Goal: Information Seeking & Learning: Check status

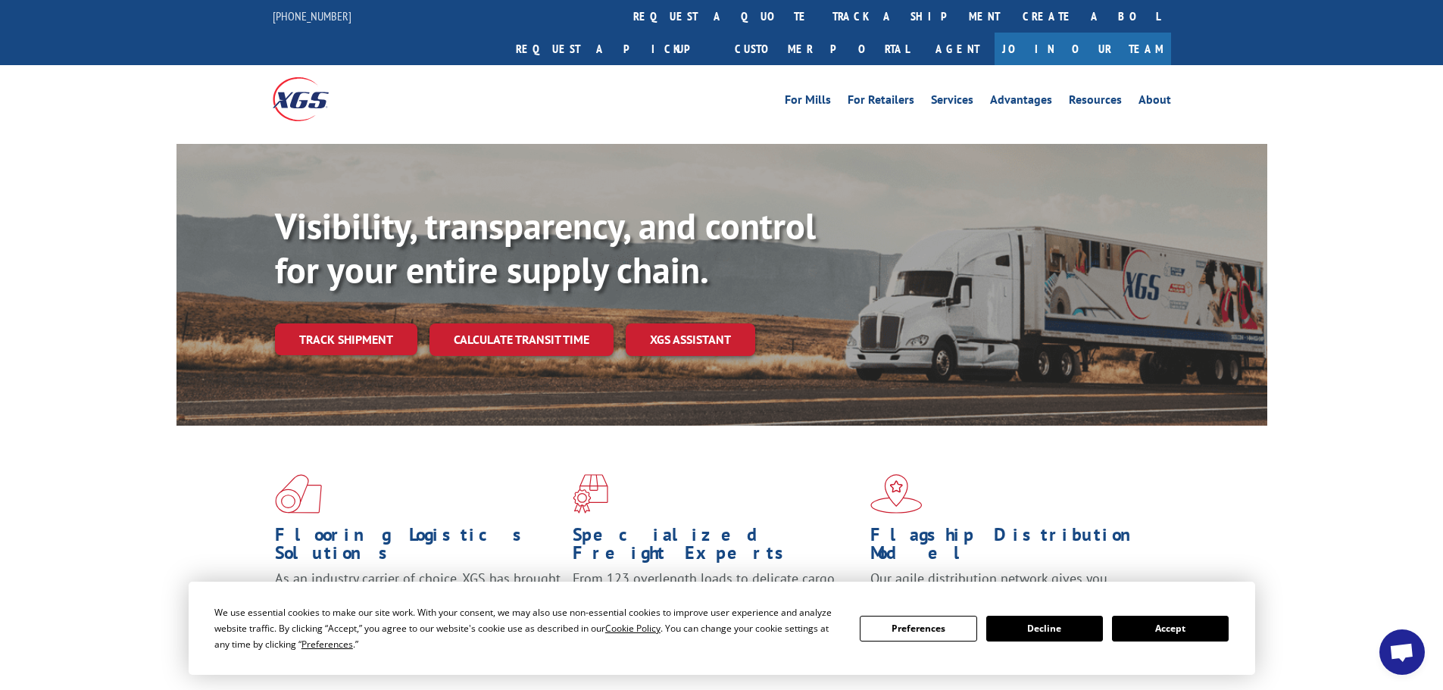
click at [324, 323] on link "Track shipment" at bounding box center [346, 339] width 142 height 32
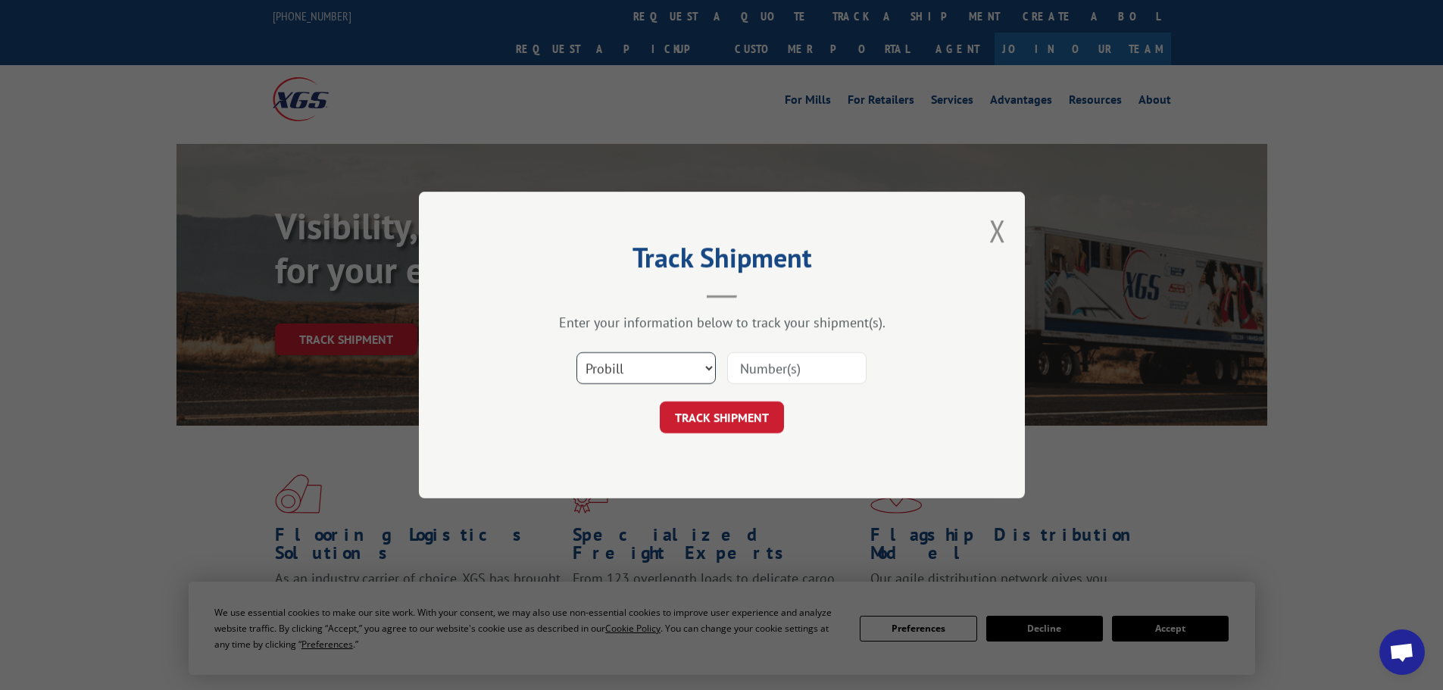
drag, startPoint x: 662, startPoint y: 362, endPoint x: 655, endPoint y: 370, distance: 10.2
click at [660, 364] on select "Select category... Probill BOL PO" at bounding box center [645, 368] width 139 height 32
select select "bol"
click at [576, 352] on select "Select category... Probill BOL PO" at bounding box center [645, 368] width 139 height 32
click at [767, 367] on input at bounding box center [796, 368] width 139 height 32
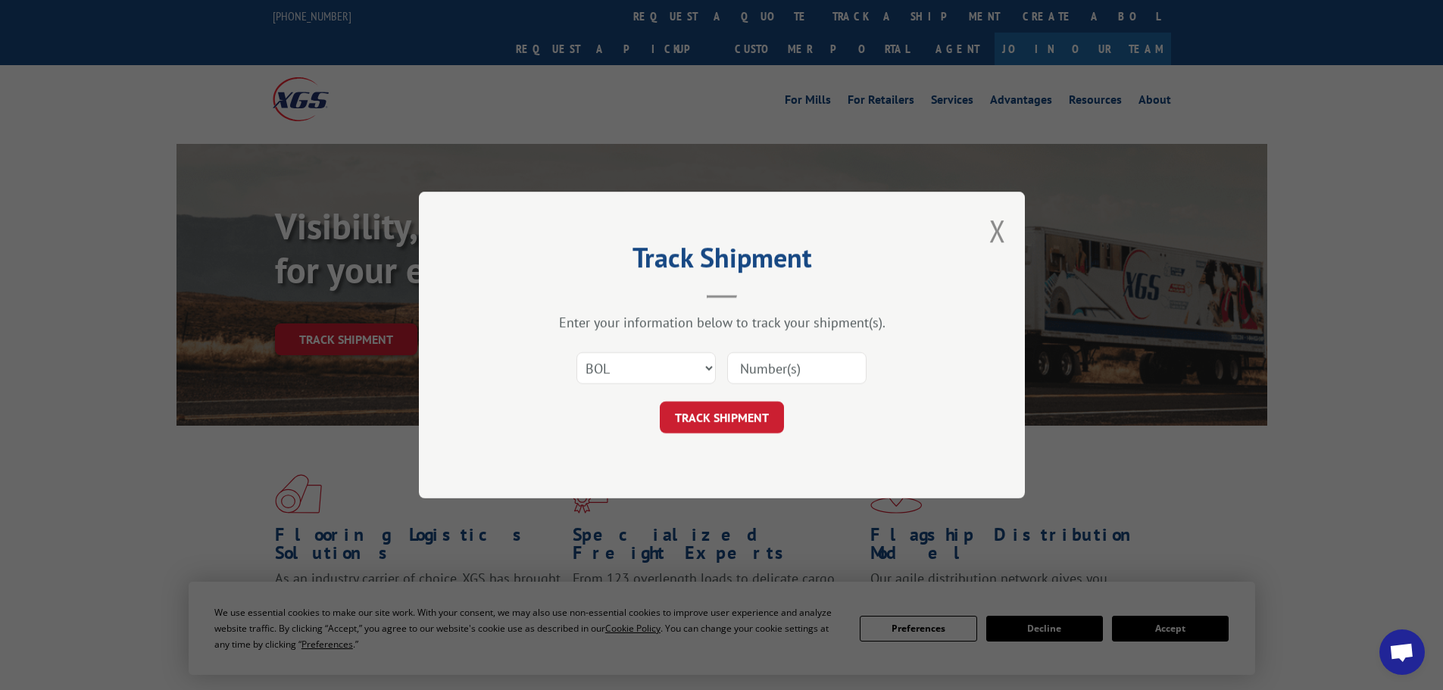
paste input "453779"
type input "453779"
click button "TRACK SHIPMENT" at bounding box center [722, 417] width 124 height 32
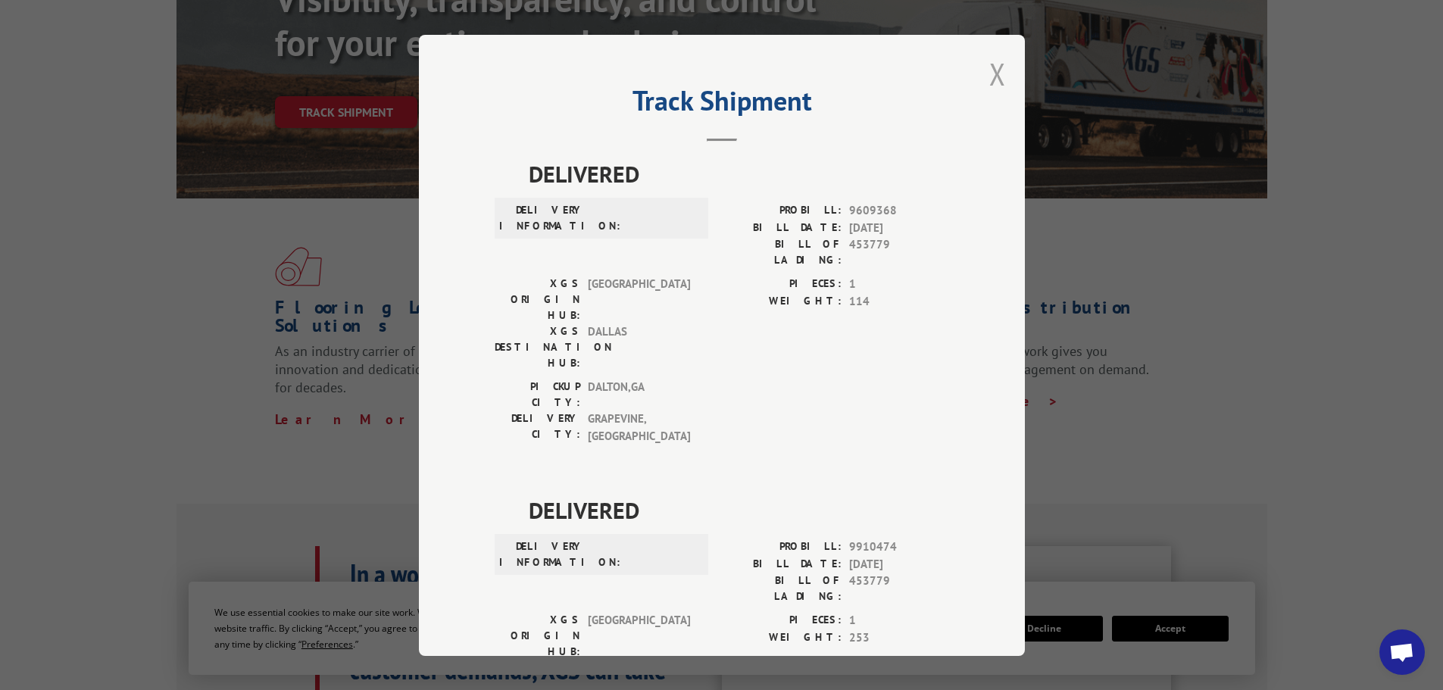
click at [989, 68] on button "Close modal" at bounding box center [997, 74] width 17 height 40
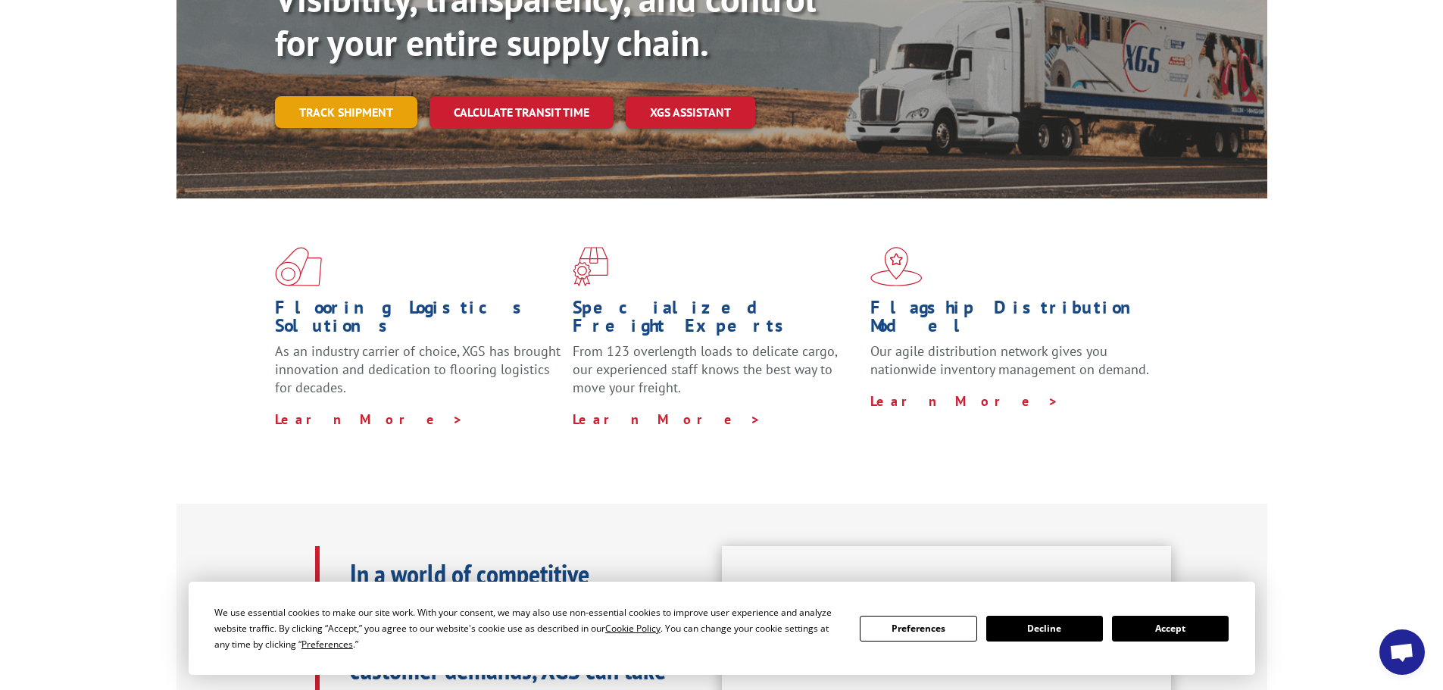
click at [307, 96] on link "Track shipment" at bounding box center [346, 112] width 142 height 32
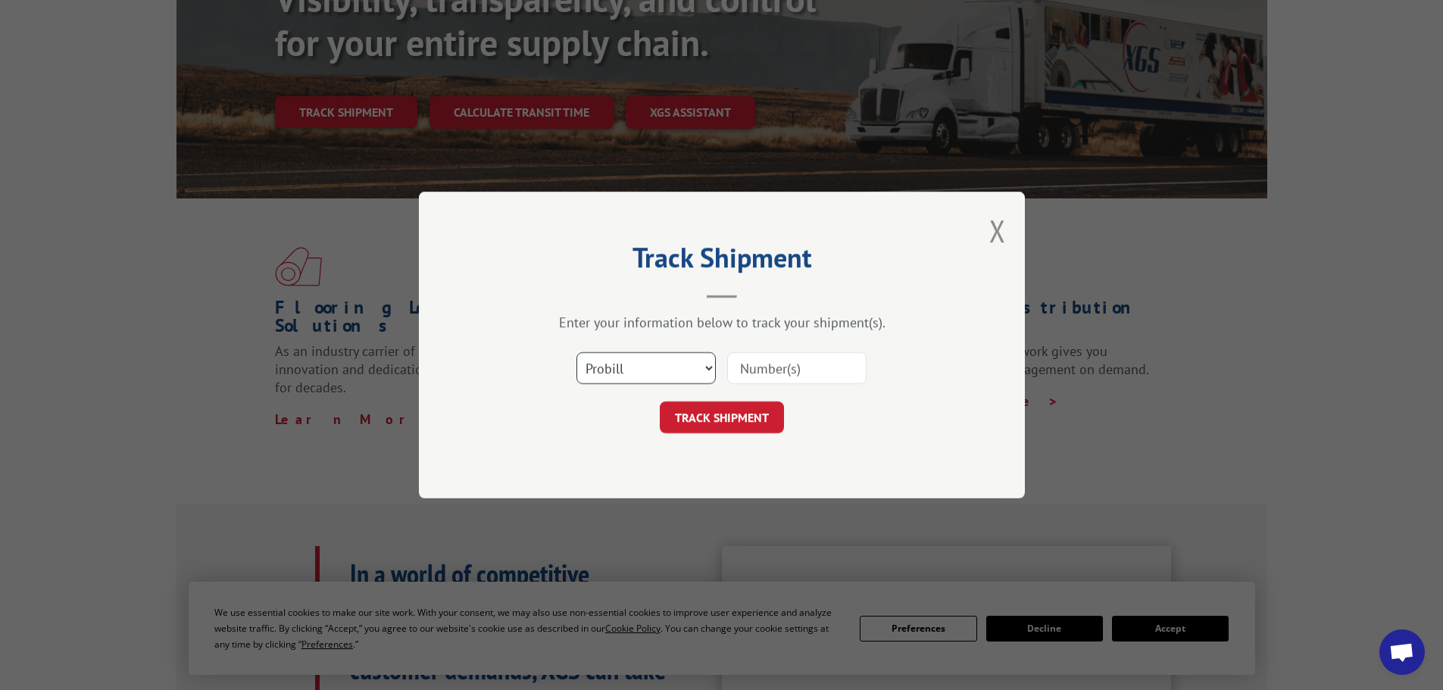
click at [601, 373] on select "Select category... Probill BOL PO" at bounding box center [645, 368] width 139 height 32
select select "bol"
click at [576, 352] on select "Select category... Probill BOL PO" at bounding box center [645, 368] width 139 height 32
click at [769, 364] on input at bounding box center [796, 368] width 139 height 32
paste input "451954"
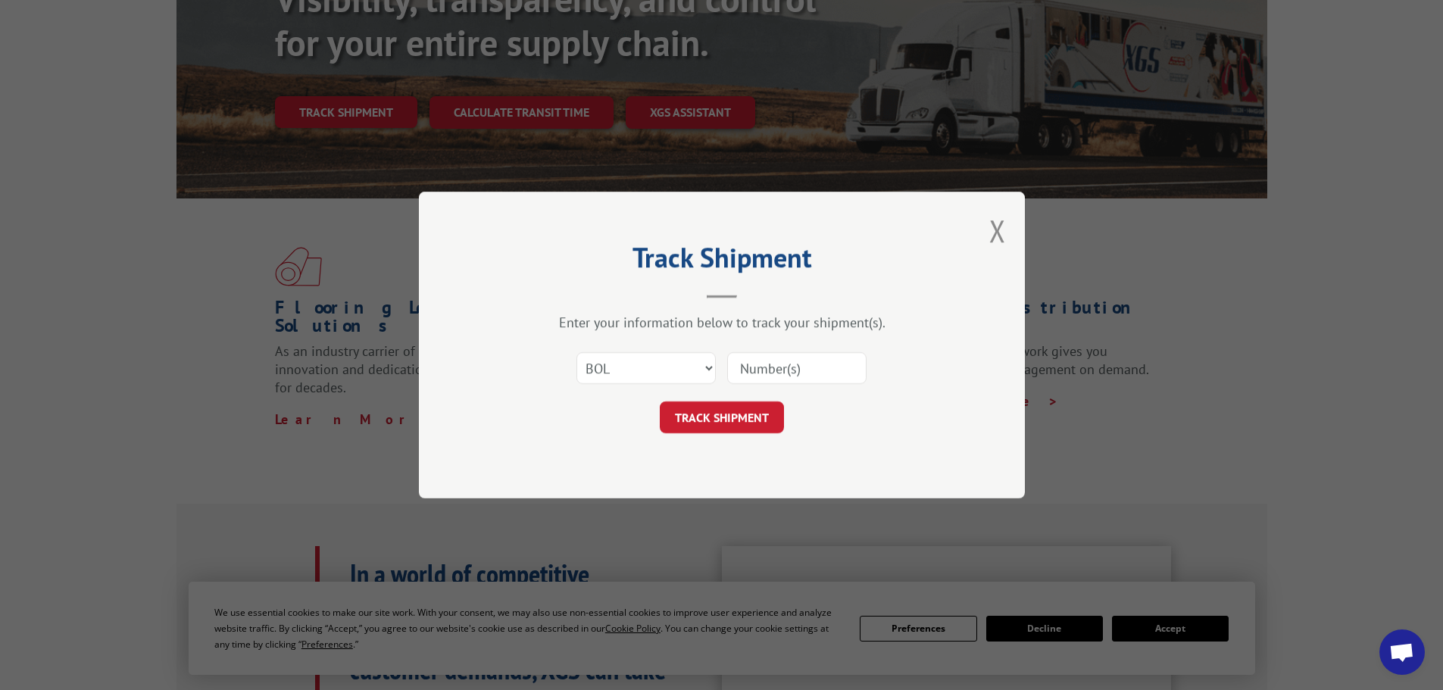
type input "451954"
click button "TRACK SHIPMENT" at bounding box center [722, 417] width 124 height 32
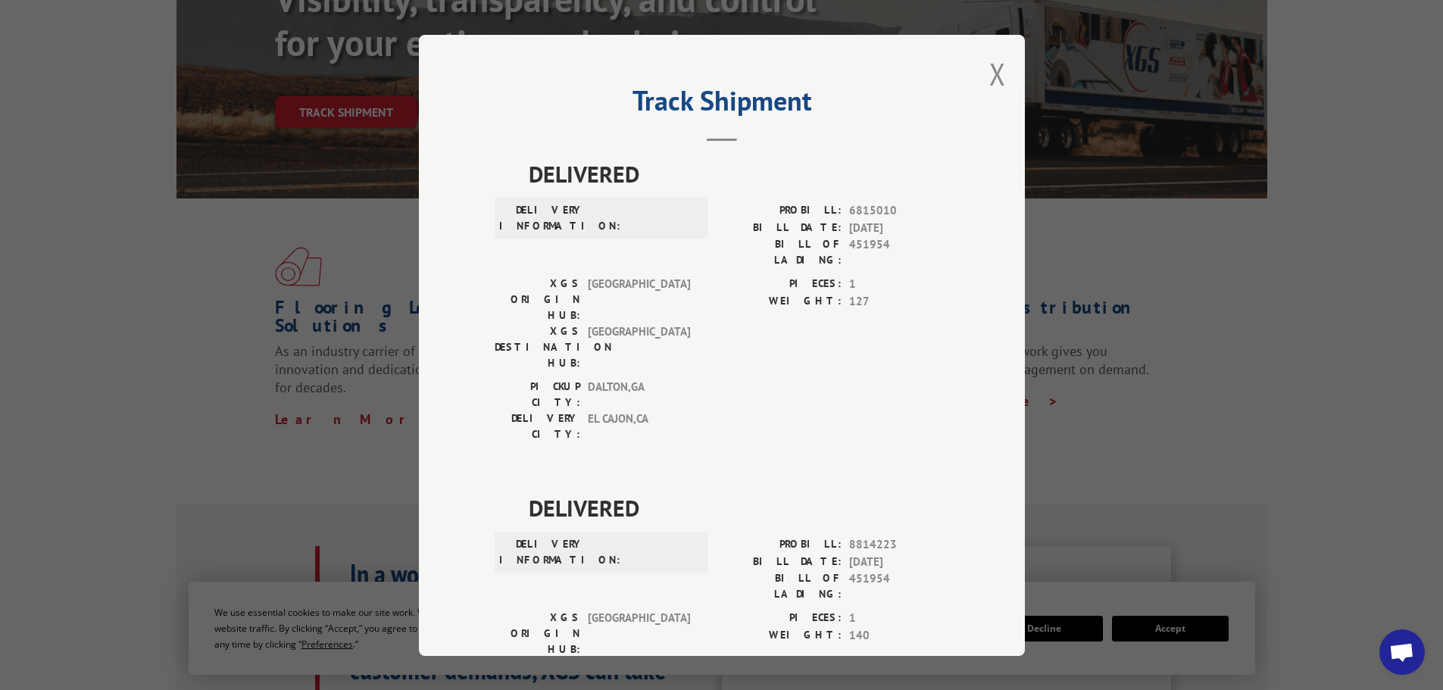
drag, startPoint x: 991, startPoint y: 69, endPoint x: 1004, endPoint y: 63, distance: 14.2
click at [991, 69] on button "Close modal" at bounding box center [997, 74] width 17 height 40
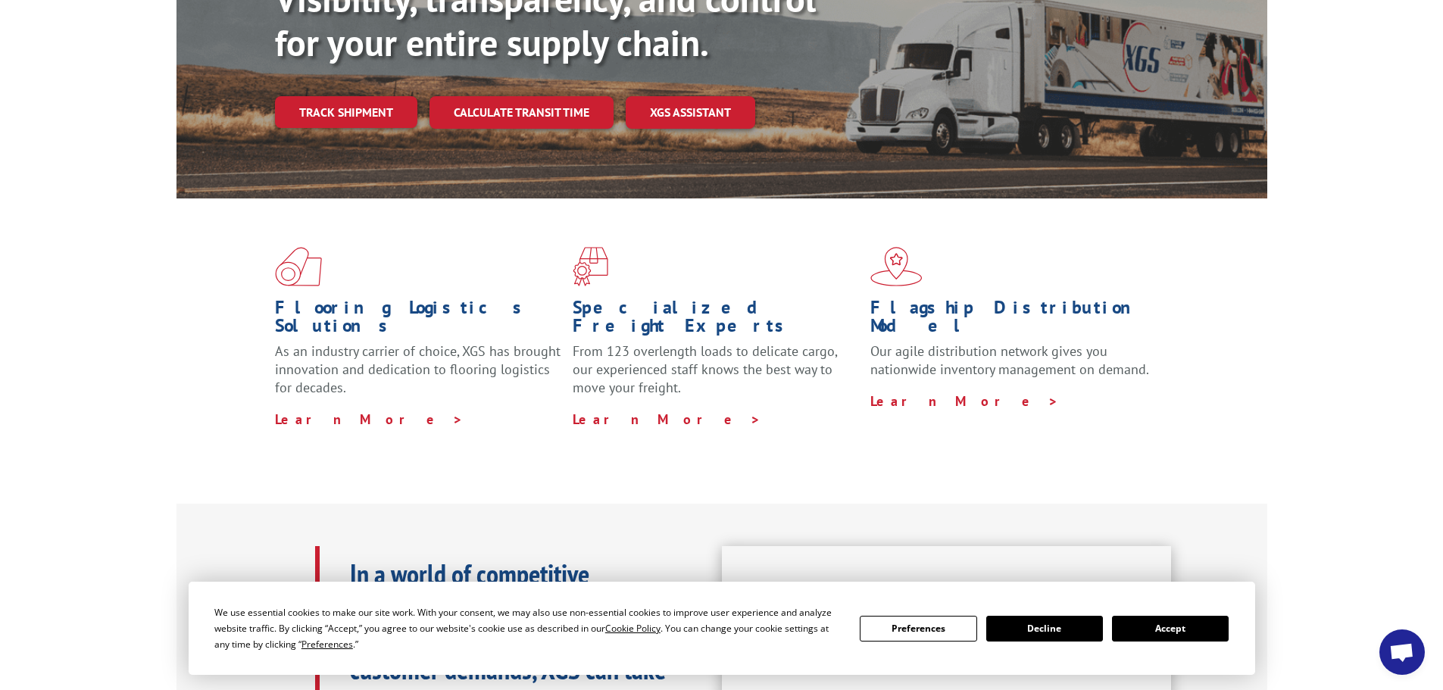
click at [376, 99] on div "Visibility, transparency, and control for your entire supply chain. Track shipm…" at bounding box center [771, 82] width 992 height 211
click at [361, 96] on link "Track shipment" at bounding box center [346, 112] width 142 height 32
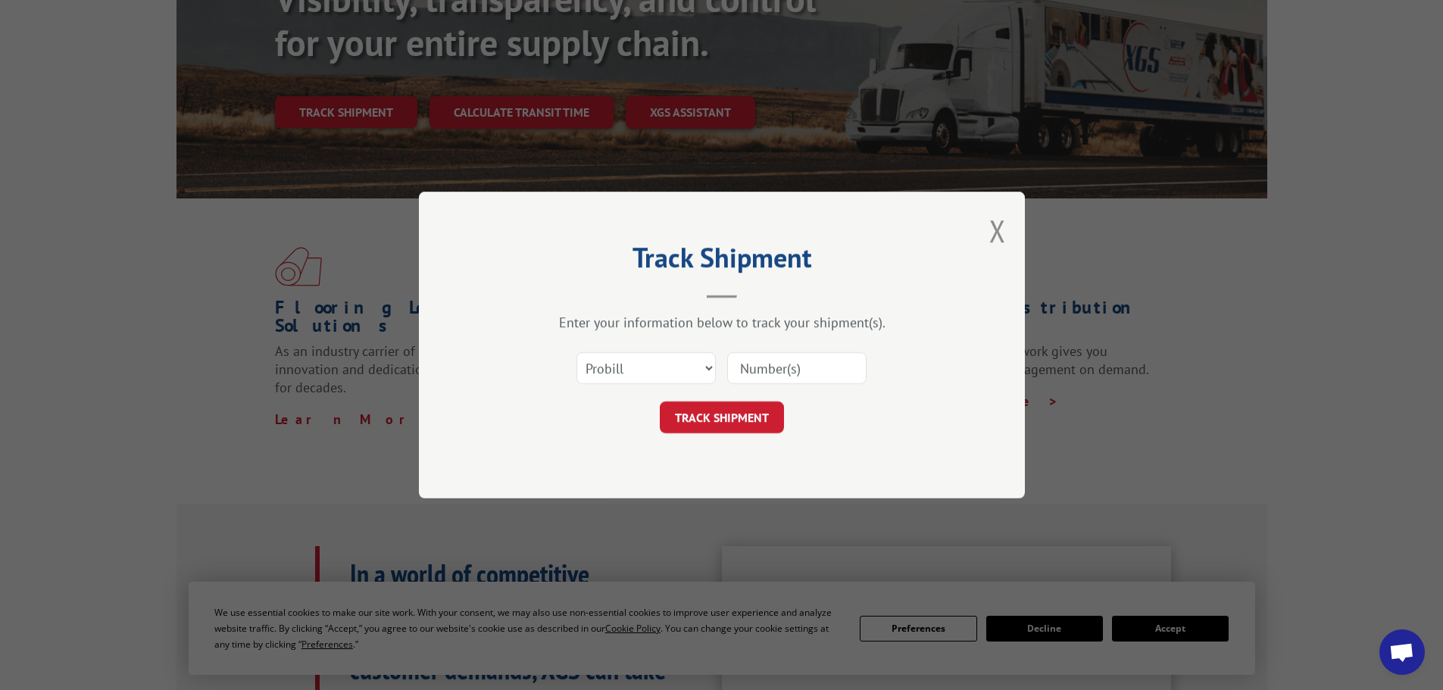
click at [604, 352] on div "Select category... Probill BOL PO" at bounding box center [646, 368] width 138 height 35
drag, startPoint x: 620, startPoint y: 366, endPoint x: 628, endPoint y: 379, distance: 15.3
click at [621, 367] on select "Select category... Probill BOL PO" at bounding box center [645, 368] width 139 height 32
select select "bol"
click at [576, 352] on select "Select category... Probill BOL PO" at bounding box center [645, 368] width 139 height 32
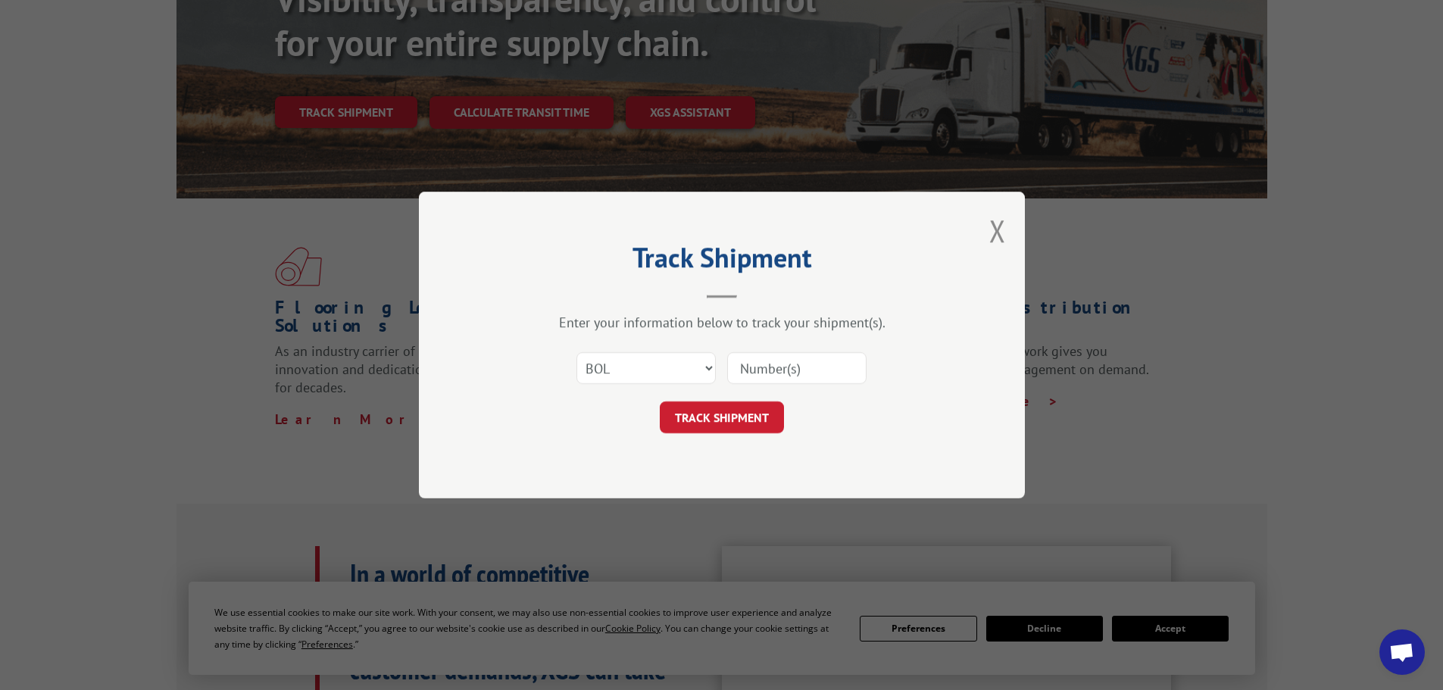
drag, startPoint x: 737, startPoint y: 382, endPoint x: 745, endPoint y: 374, distance: 11.3
click at [743, 377] on input at bounding box center [796, 368] width 139 height 32
paste input "451566"
type input "451566"
click button "TRACK SHIPMENT" at bounding box center [722, 417] width 124 height 32
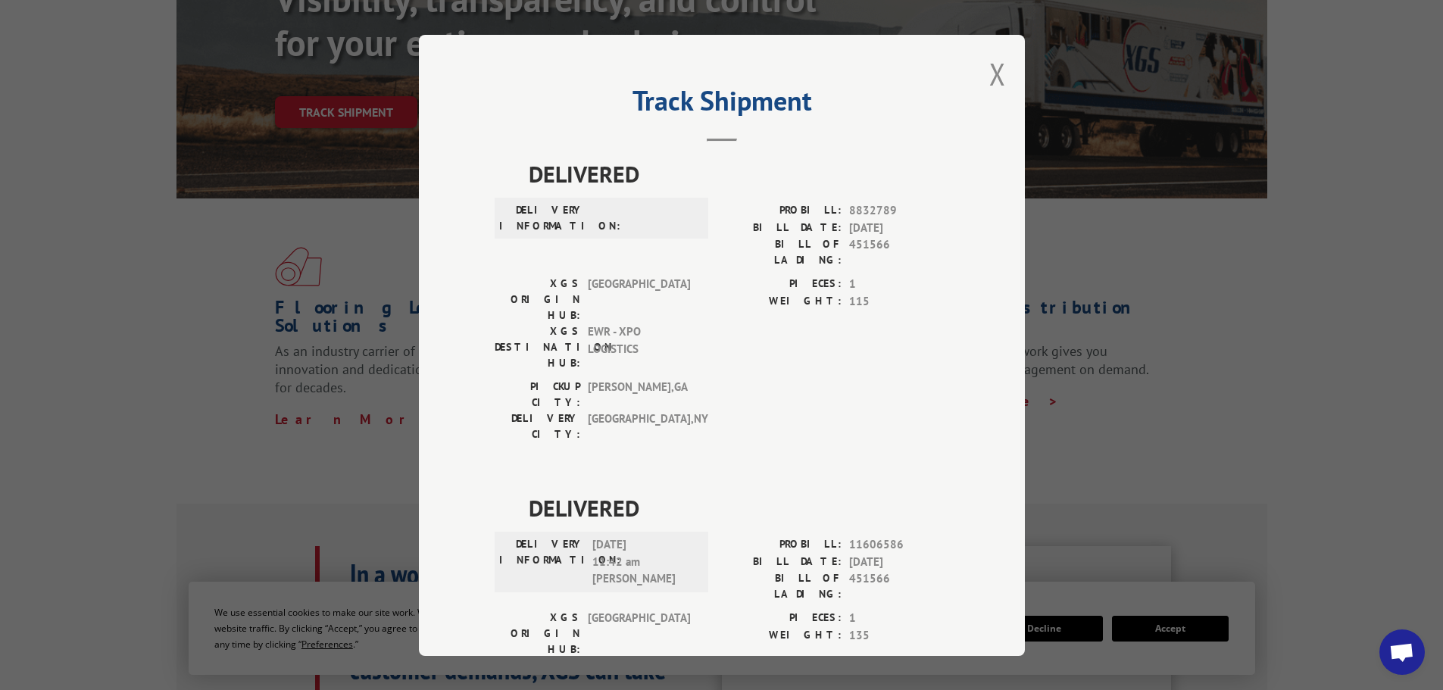
drag, startPoint x: 985, startPoint y: 73, endPoint x: 919, endPoint y: 58, distance: 67.6
click at [989, 73] on button "Close modal" at bounding box center [997, 74] width 17 height 40
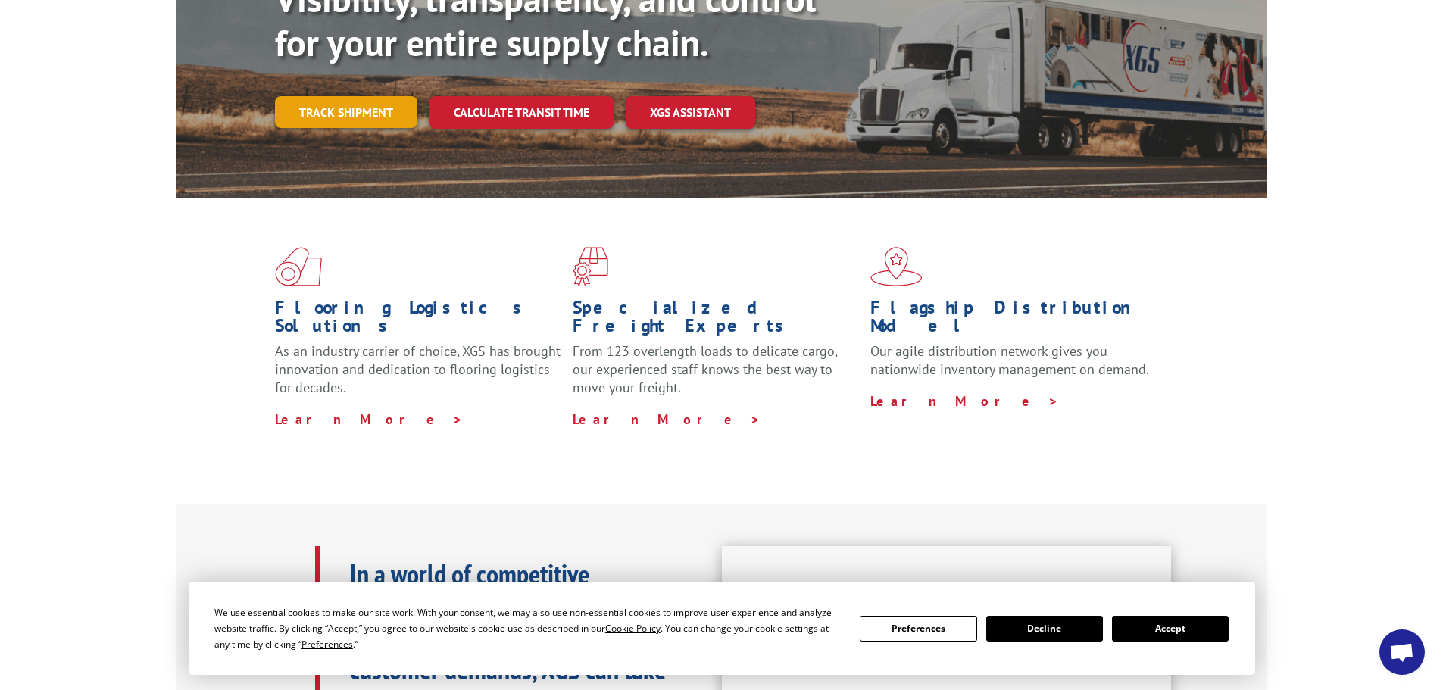
click at [367, 96] on link "Track shipment" at bounding box center [346, 112] width 142 height 32
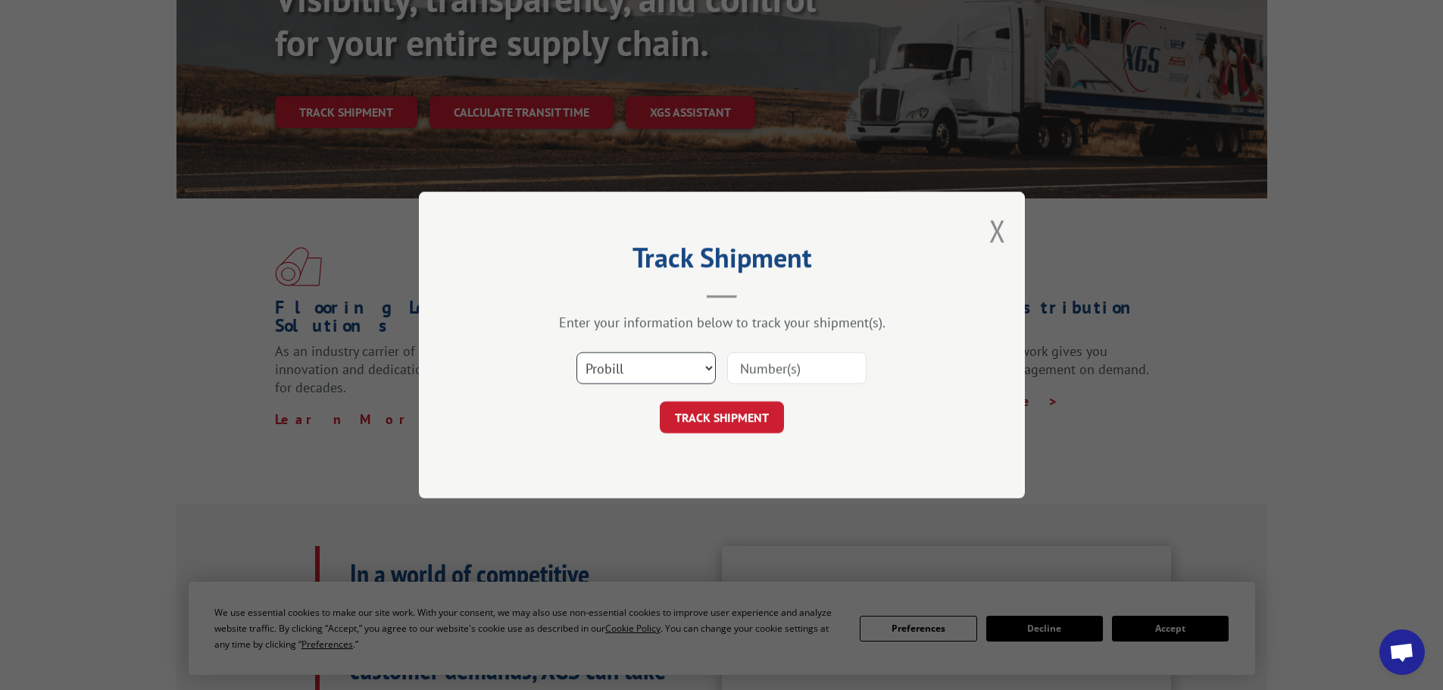
drag, startPoint x: 667, startPoint y: 370, endPoint x: 654, endPoint y: 382, distance: 17.7
click at [666, 370] on select "Select category... Probill BOL PO" at bounding box center [645, 368] width 139 height 32
select select "bol"
click at [576, 352] on select "Select category... Probill BOL PO" at bounding box center [645, 368] width 139 height 32
click at [779, 366] on input at bounding box center [796, 368] width 139 height 32
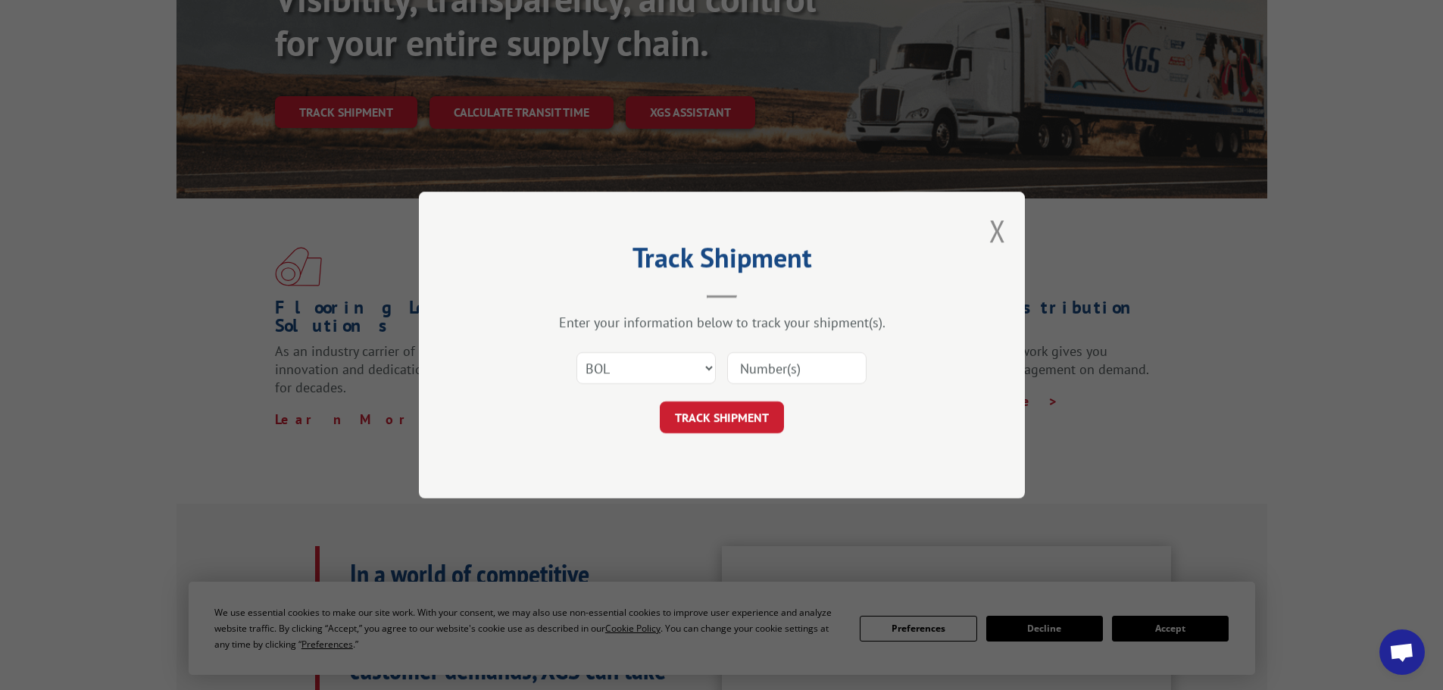
paste input "453779"
type input "453779"
click at [704, 426] on button "TRACK SHIPMENT" at bounding box center [722, 417] width 124 height 32
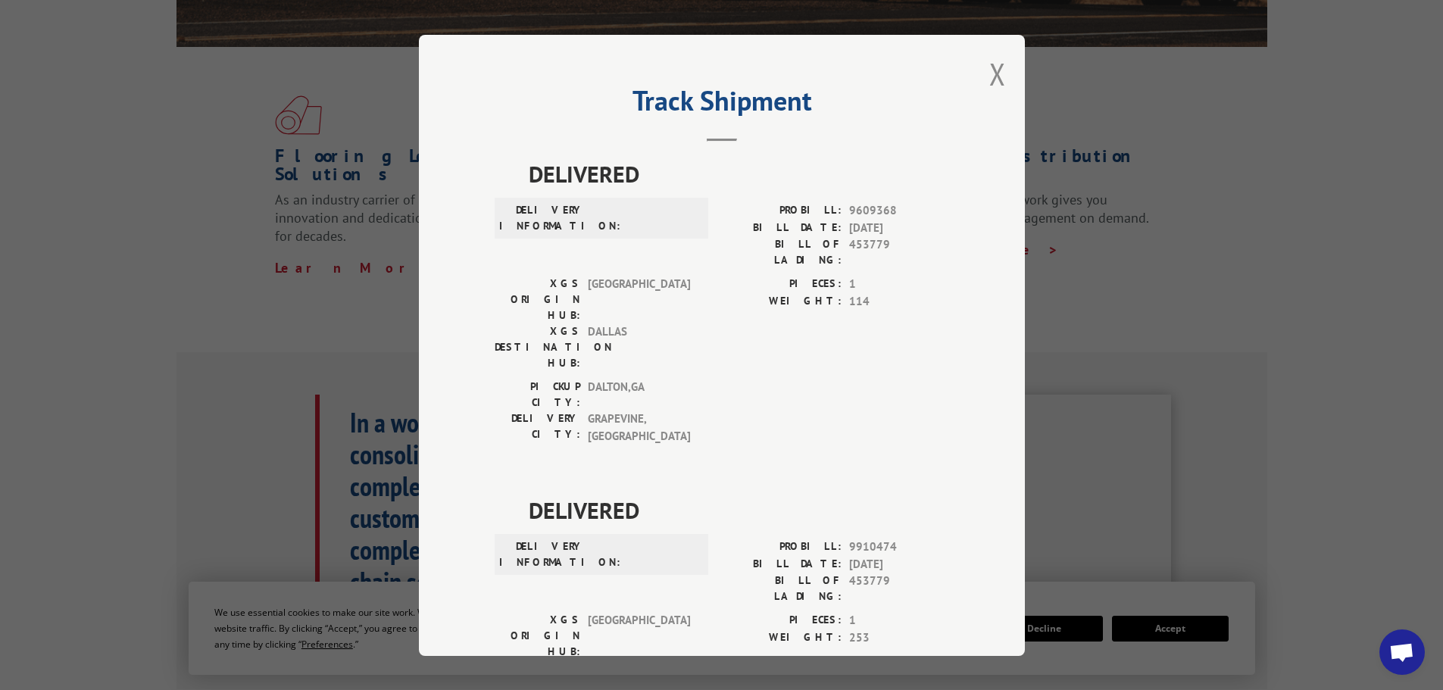
click at [1014, 67] on div "Track Shipment DELIVERED DELIVERY INFORMATION: PROBILL: 9609368 BILL DATE: [DAT…" at bounding box center [722, 345] width 606 height 621
click at [998, 67] on button "Close modal" at bounding box center [997, 74] width 17 height 40
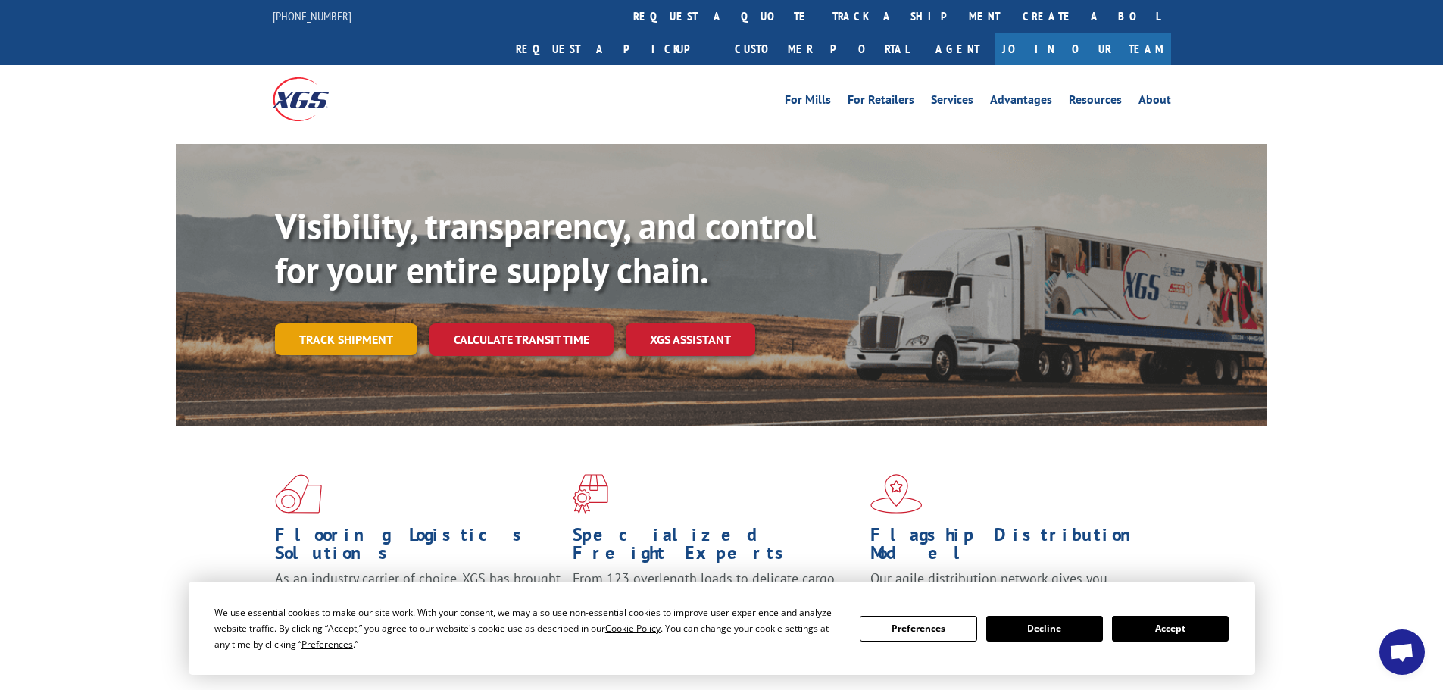
click at [354, 323] on link "Track shipment" at bounding box center [346, 339] width 142 height 32
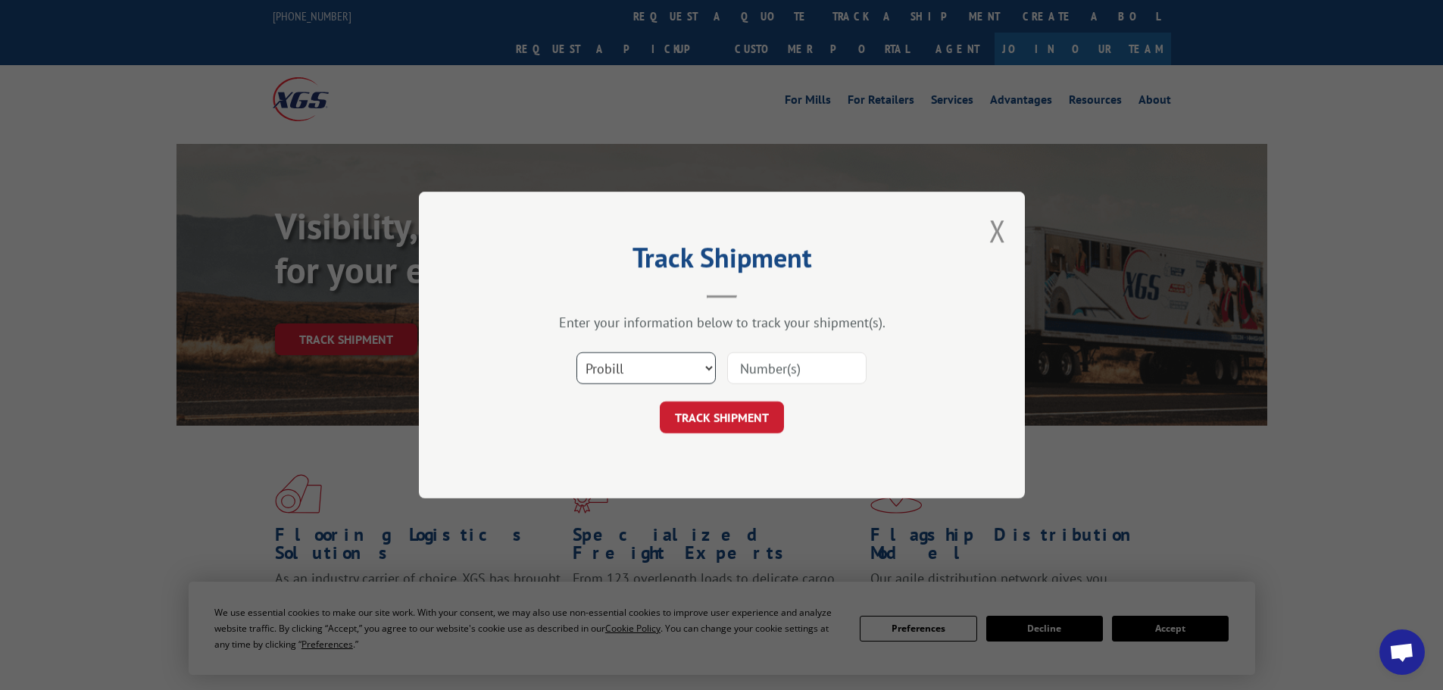
click at [621, 377] on select "Select category... Probill BOL PO" at bounding box center [645, 368] width 139 height 32
select select "bol"
click at [576, 352] on select "Select category... Probill BOL PO" at bounding box center [645, 368] width 139 height 32
click at [790, 354] on input at bounding box center [796, 368] width 139 height 32
paste input "5229523"
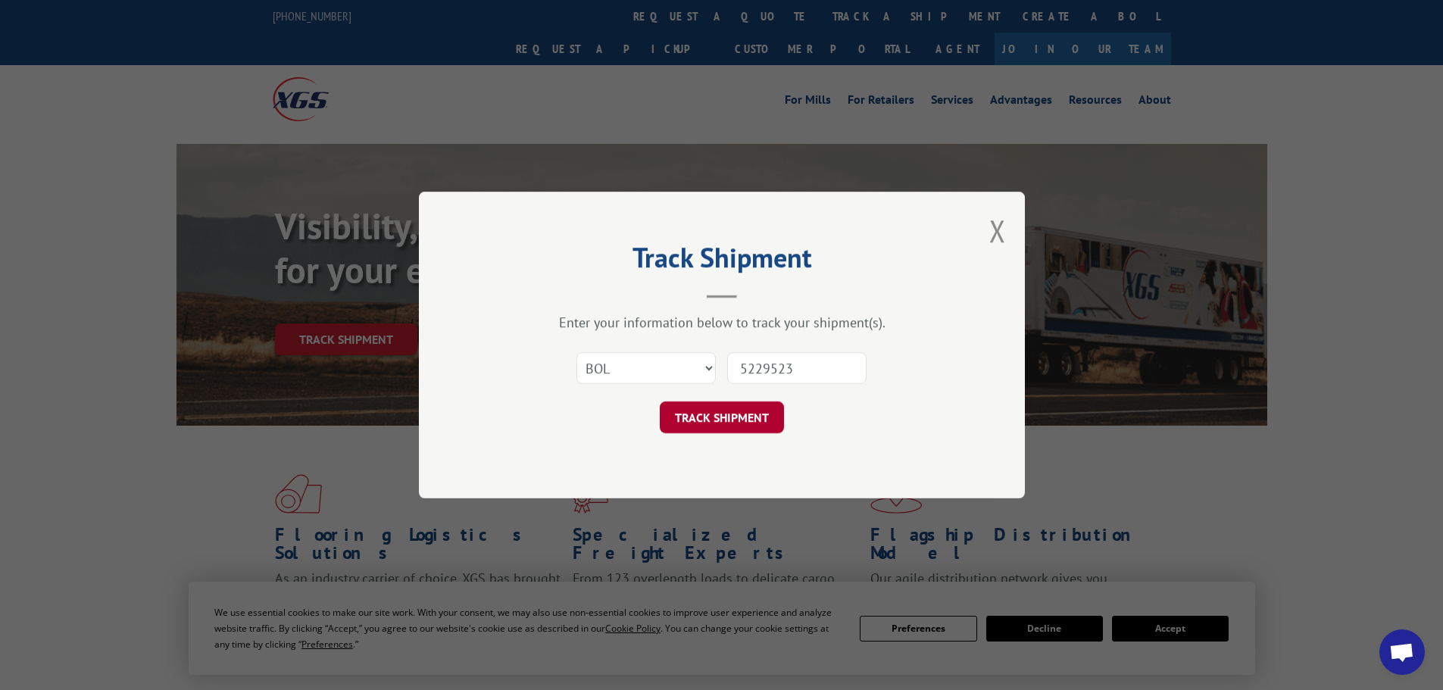
type input "5229523"
click at [727, 414] on button "TRACK SHIPMENT" at bounding box center [722, 417] width 124 height 32
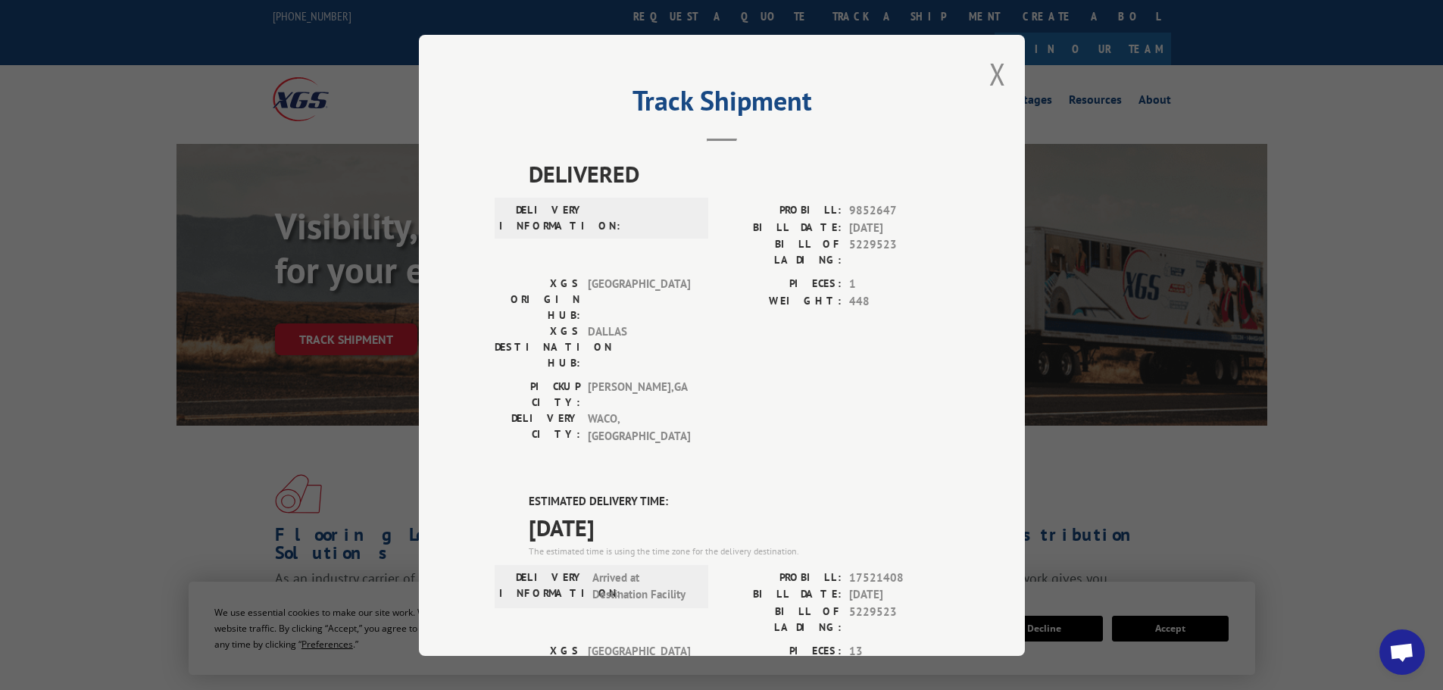
click at [982, 83] on div "Track Shipment DELIVERED DELIVERY INFORMATION: PROBILL: 9852647 BILL DATE: [DAT…" at bounding box center [722, 345] width 606 height 621
drag, startPoint x: 979, startPoint y: 76, endPoint x: 967, endPoint y: 70, distance: 13.9
click at [979, 76] on div "Track Shipment DELIVERED DELIVERY INFORMATION: PROBILL: 9852647 BILL DATE: [DAT…" at bounding box center [722, 345] width 606 height 621
click at [989, 72] on button "Close modal" at bounding box center [997, 74] width 17 height 40
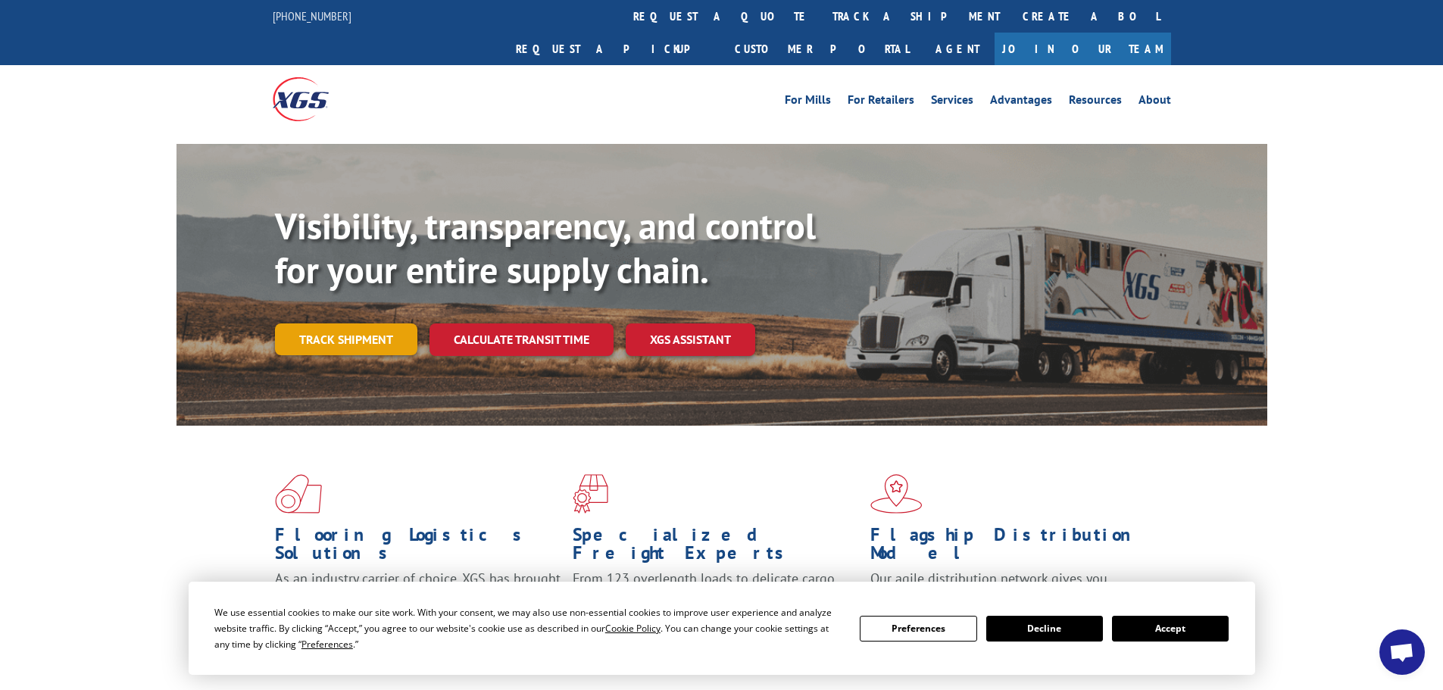
click at [352, 323] on link "Track shipment" at bounding box center [346, 339] width 142 height 32
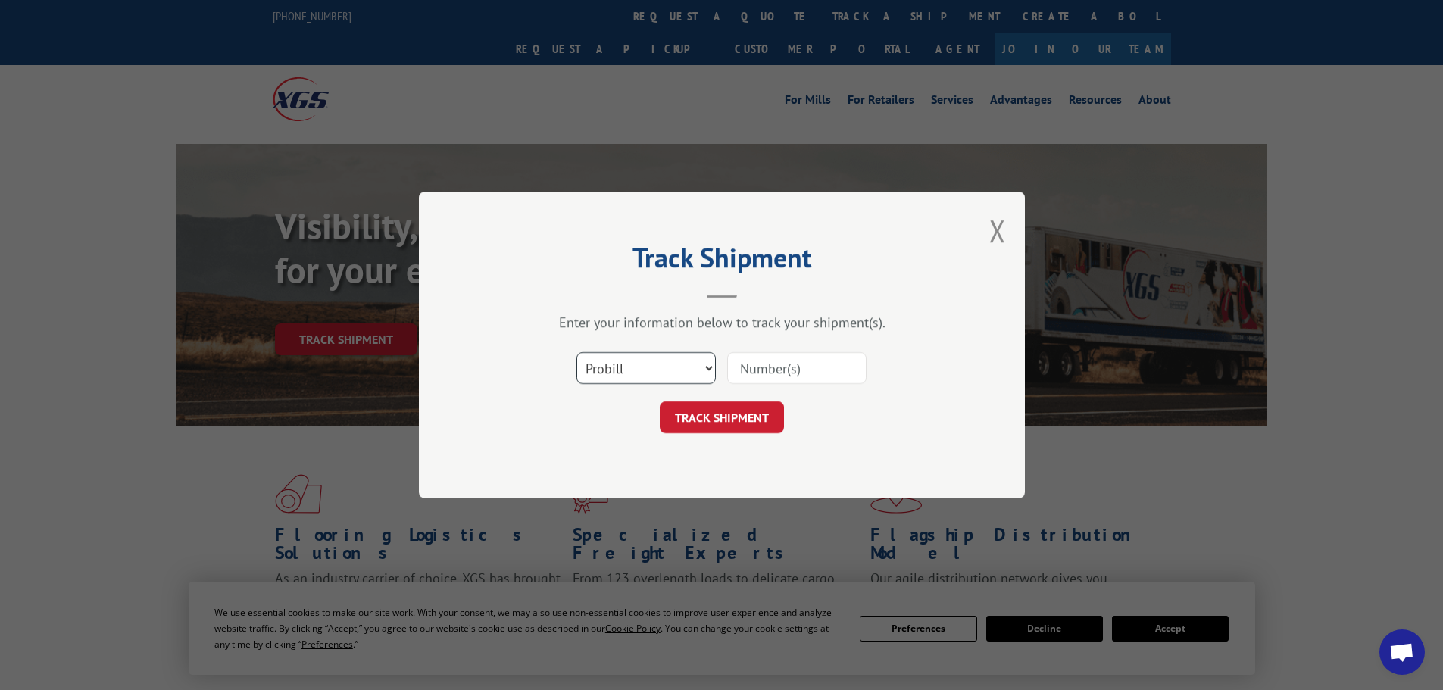
click at [642, 367] on select "Select category... Probill BOL PO" at bounding box center [645, 368] width 139 height 32
select select "bol"
click at [576, 352] on select "Select category... Probill BOL PO" at bounding box center [645, 368] width 139 height 32
click at [760, 364] on input at bounding box center [796, 368] width 139 height 32
paste input "5229523"
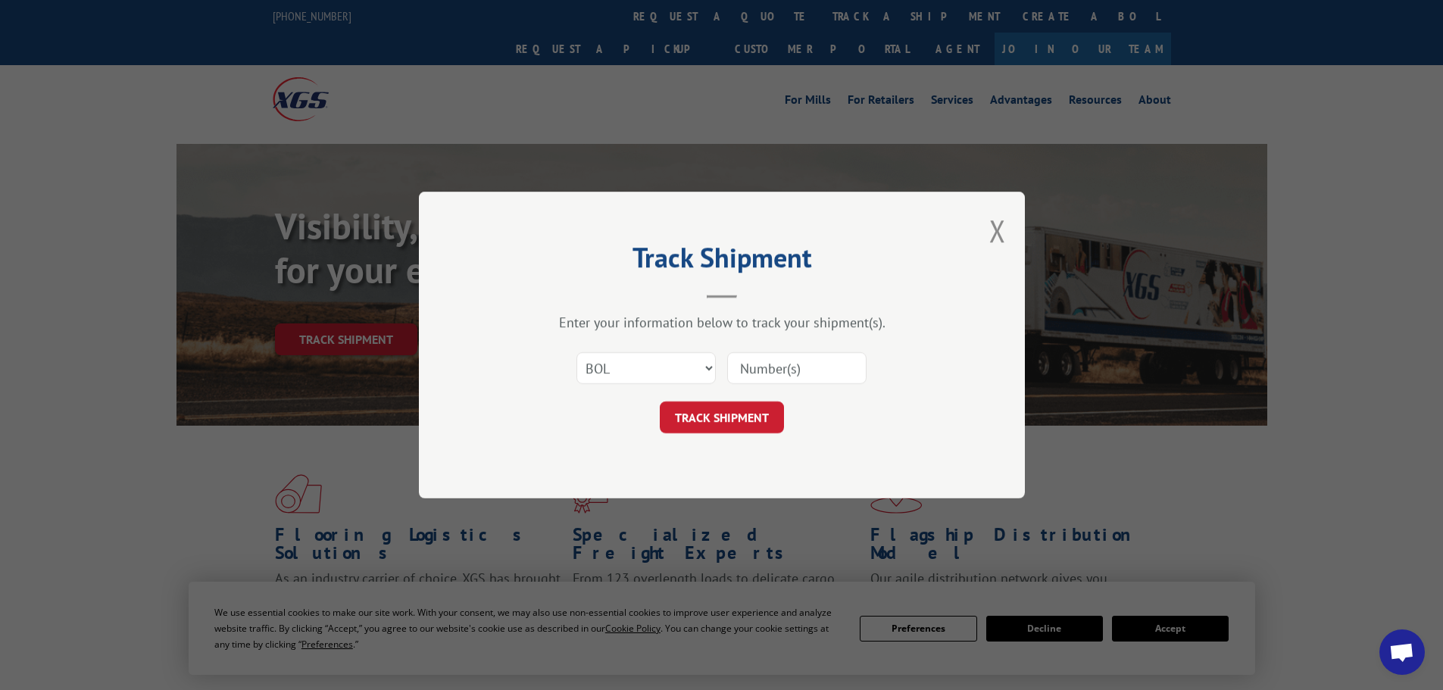
type input "5229523"
click button "TRACK SHIPMENT" at bounding box center [722, 417] width 124 height 32
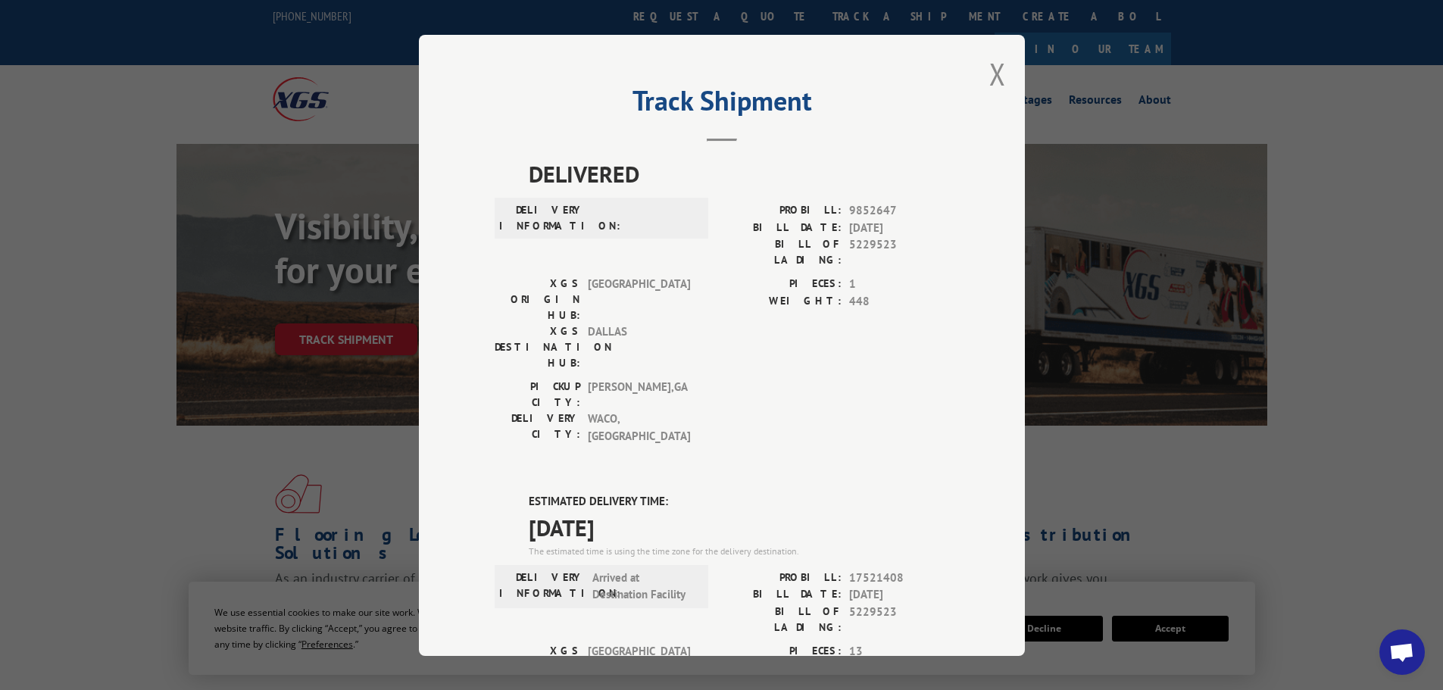
click at [1007, 85] on div "Track Shipment DELIVERED DELIVERY INFORMATION: PROBILL: 9852647 BILL DATE: [DAT…" at bounding box center [722, 345] width 606 height 621
click at [997, 81] on button "Close modal" at bounding box center [997, 74] width 17 height 40
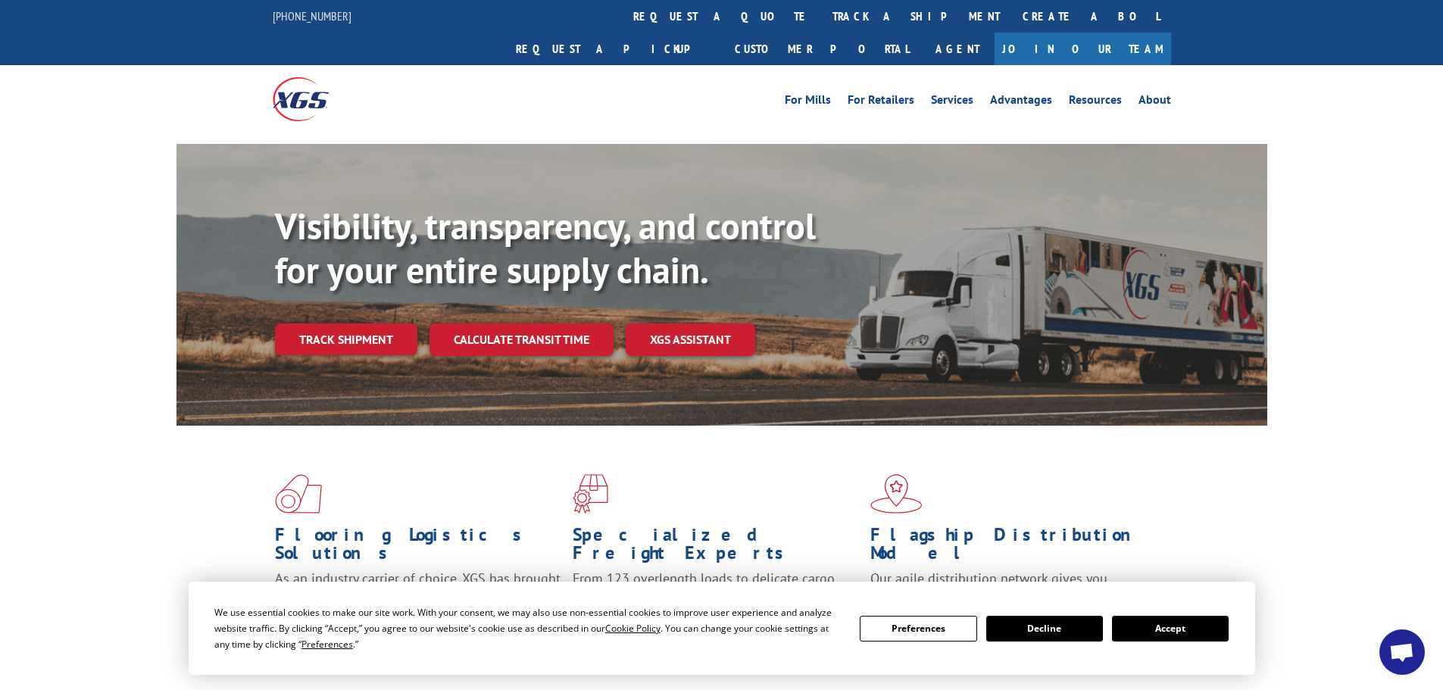
click at [377, 323] on link "Track shipment" at bounding box center [346, 339] width 142 height 32
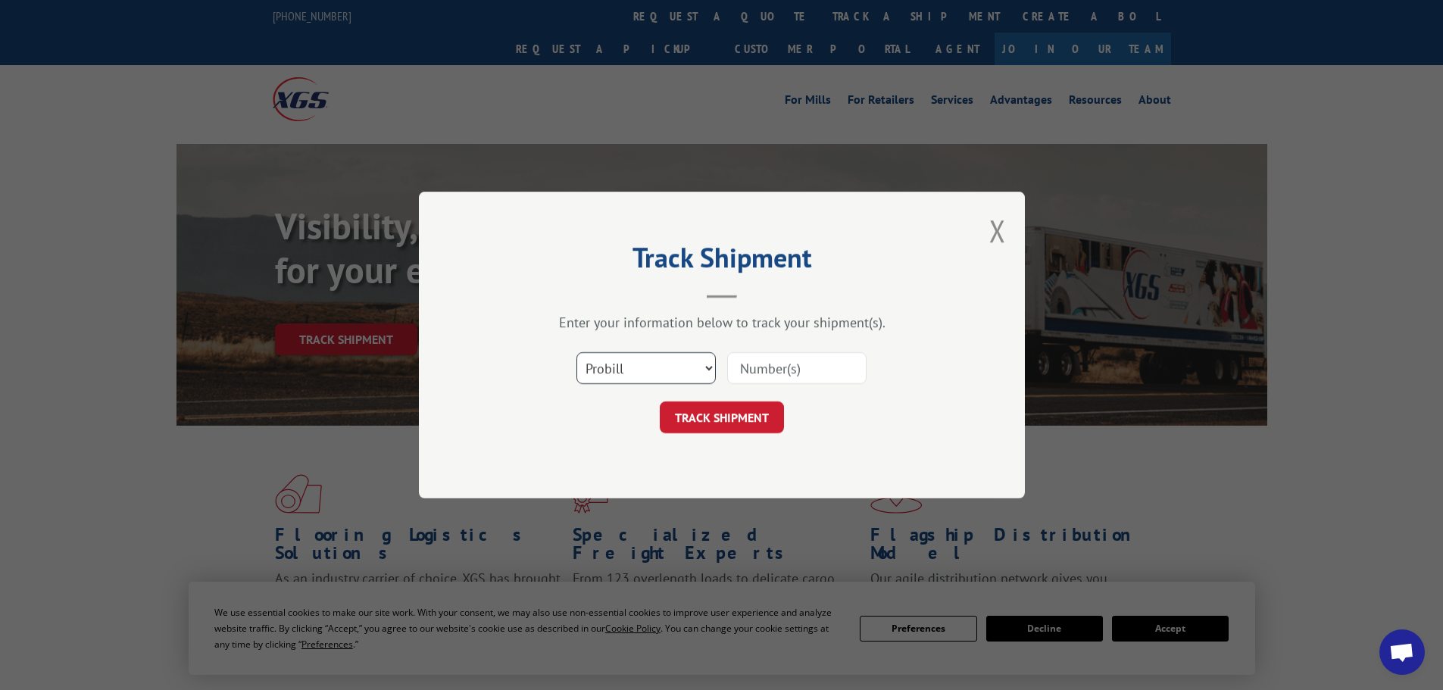
click at [626, 369] on select "Select category... Probill BOL PO" at bounding box center [645, 368] width 139 height 32
select select "bol"
click at [576, 352] on select "Select category... Probill BOL PO" at bounding box center [645, 368] width 139 height 32
click at [757, 370] on input at bounding box center [796, 368] width 139 height 32
paste input "4812516"
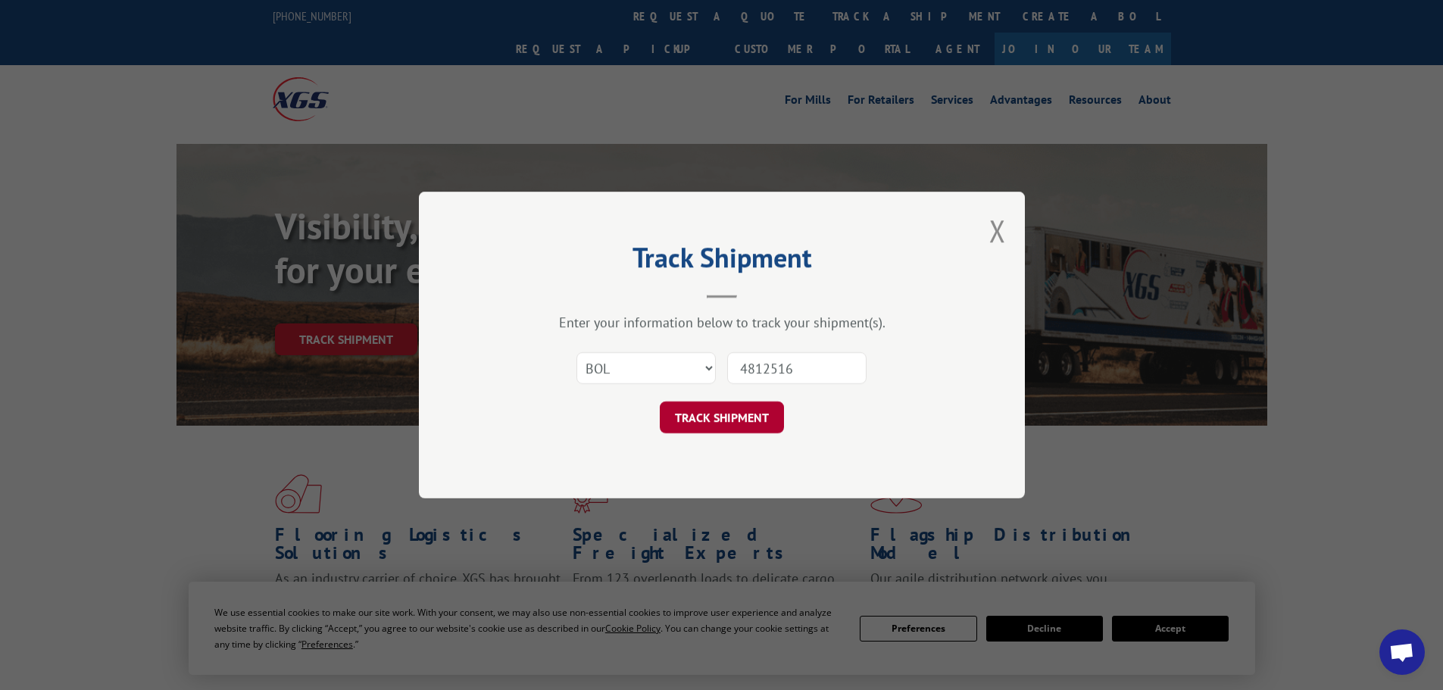
type input "4812516"
click at [753, 423] on button "TRACK SHIPMENT" at bounding box center [722, 417] width 124 height 32
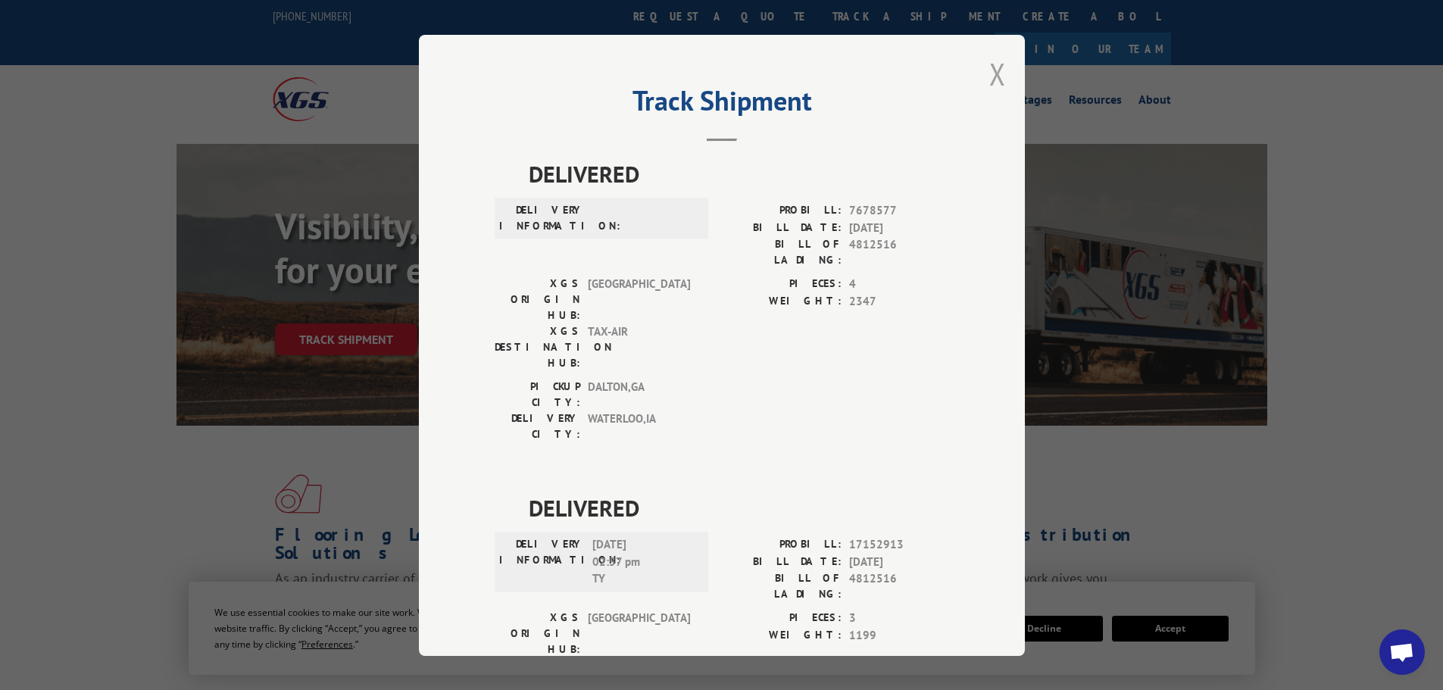
click at [989, 72] on button "Close modal" at bounding box center [997, 74] width 17 height 40
